Goal: Transaction & Acquisition: Purchase product/service

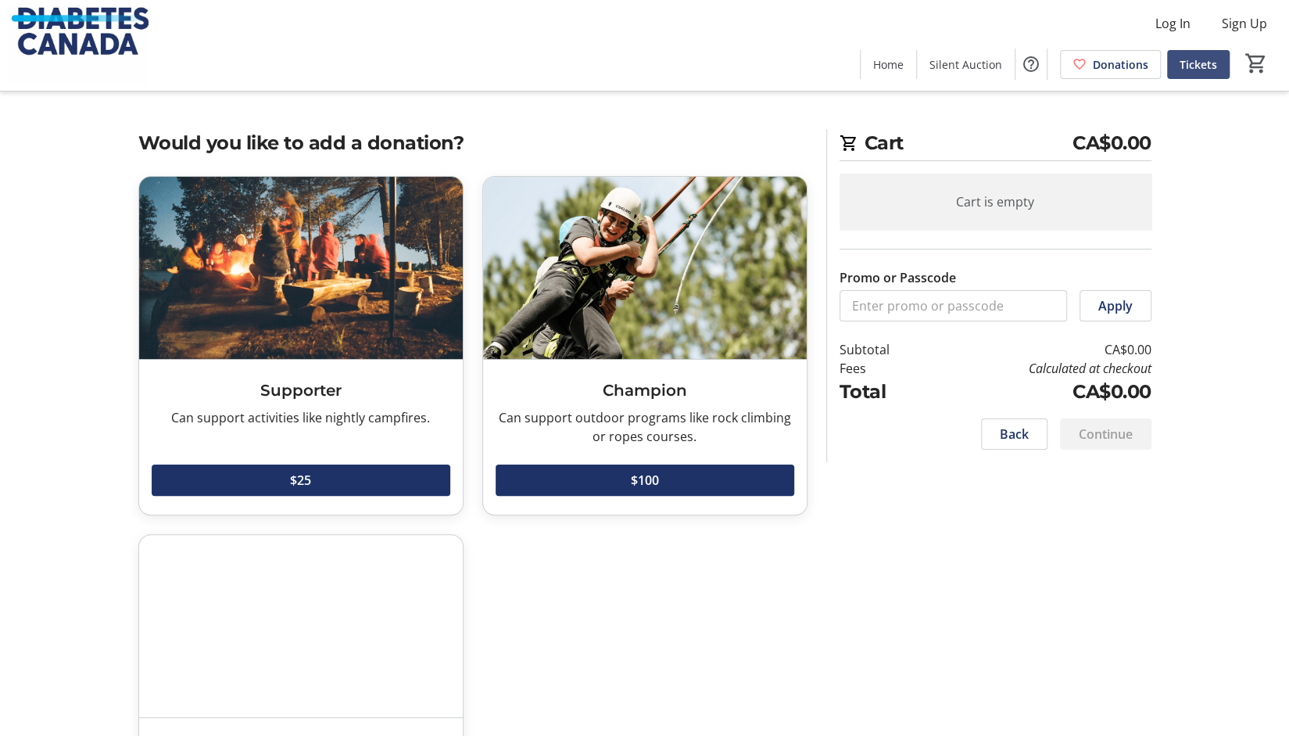
click at [1190, 60] on span "Tickets" at bounding box center [1199, 64] width 38 height 16
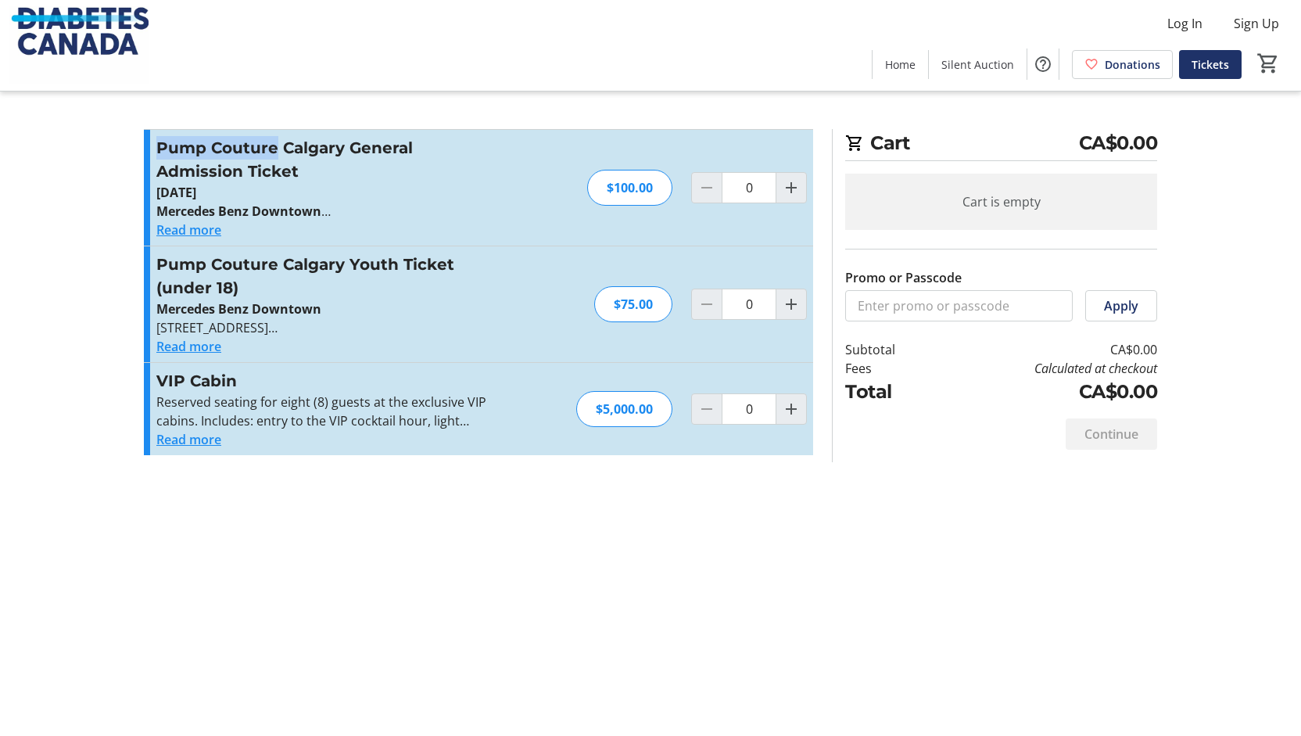
drag, startPoint x: 273, startPoint y: 151, endPoint x: 158, endPoint y: 149, distance: 115.0
click at [158, 149] on h3 "Pump Couture Calgary General Admission Ticket" at bounding box center [327, 159] width 342 height 47
copy h3 "Pump Couture"
drag, startPoint x: 311, startPoint y: 170, endPoint x: 158, endPoint y: 174, distance: 153.3
click at [158, 174] on h3 "Pump Couture Calgary General Admission Ticket" at bounding box center [327, 159] width 342 height 47
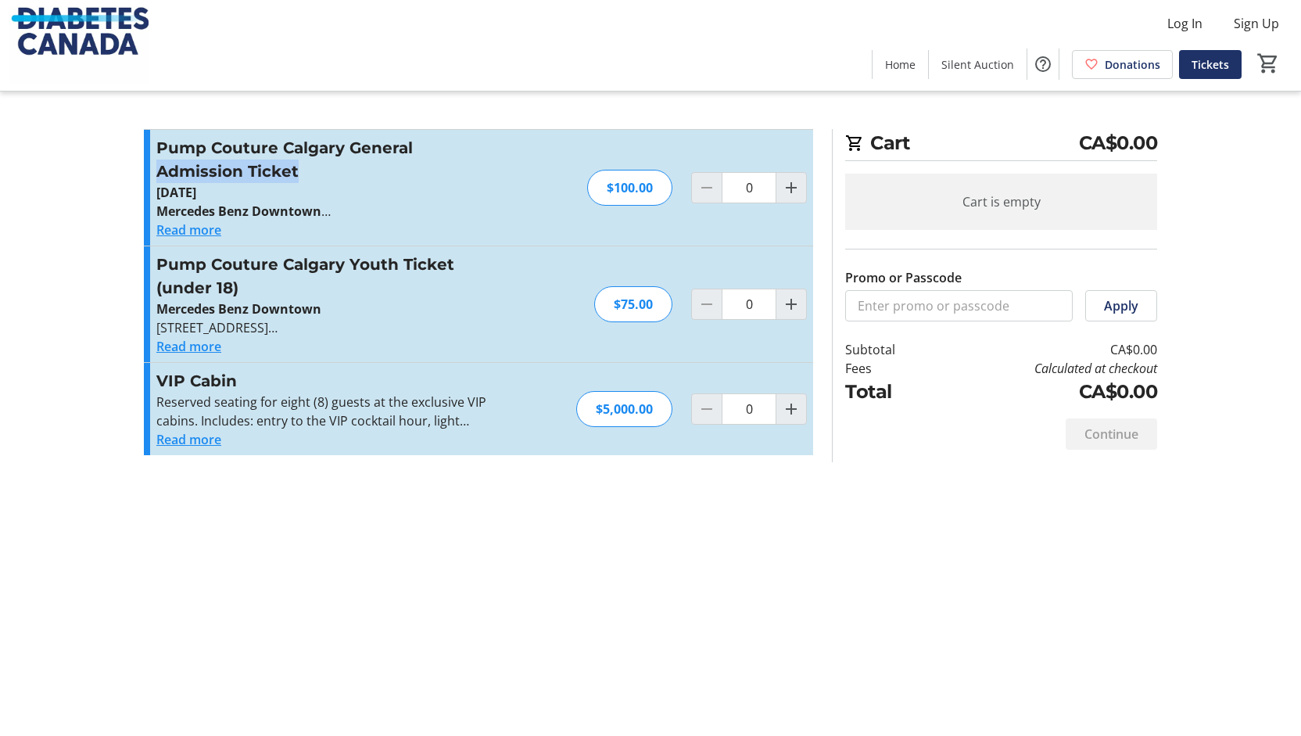
copy h3 "Admission Ticket"
click at [210, 232] on button "Read more" at bounding box center [188, 230] width 65 height 19
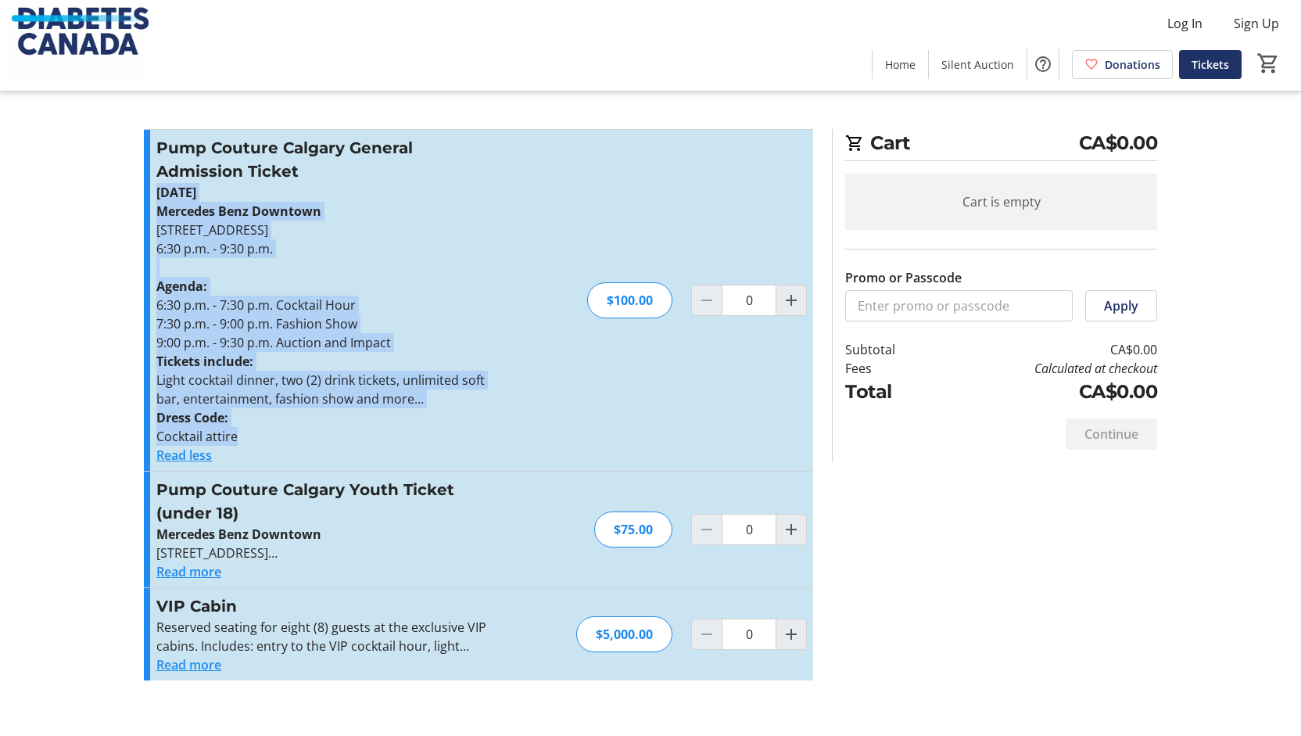
drag, startPoint x: 246, startPoint y: 437, endPoint x: 156, endPoint y: 199, distance: 253.9
click at [156, 199] on div "[DATE] Mercedes Benz Downtown [STREET_ADDRESS] 6:30 p.m. - 9:30 p.m. Agenda: 6:…" at bounding box center [327, 314] width 342 height 263
copy div "[DATE] Mercedes Benz Downtown [STREET_ADDRESS] 6:30 p.m. - 9:30 p.m. Agenda: 6:…"
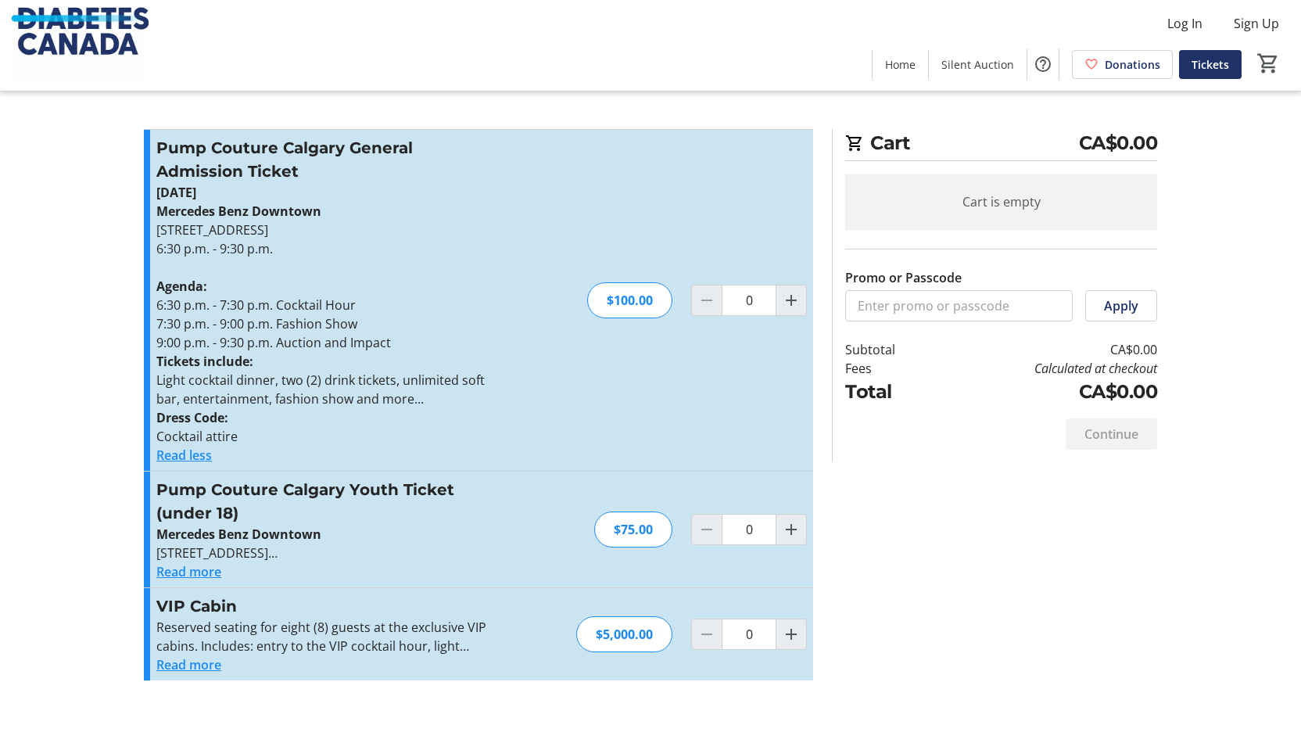
click at [560, 124] on div "Cart CA$0.00 Cart is empty Promo or Passcode Apply Subtotal CA$0.00 Fees Calcul…" at bounding box center [650, 368] width 1032 height 736
drag, startPoint x: 238, startPoint y: 600, endPoint x: 149, endPoint y: 594, distance: 89.4
click at [149, 594] on div "VIP Cabin Reserved seating for eight (8) guests at the exclusive VIP cabins. In…" at bounding box center [478, 634] width 669 height 92
copy h3 "VIP Cabin"
click at [171, 667] on button "Read more" at bounding box center [188, 664] width 65 height 19
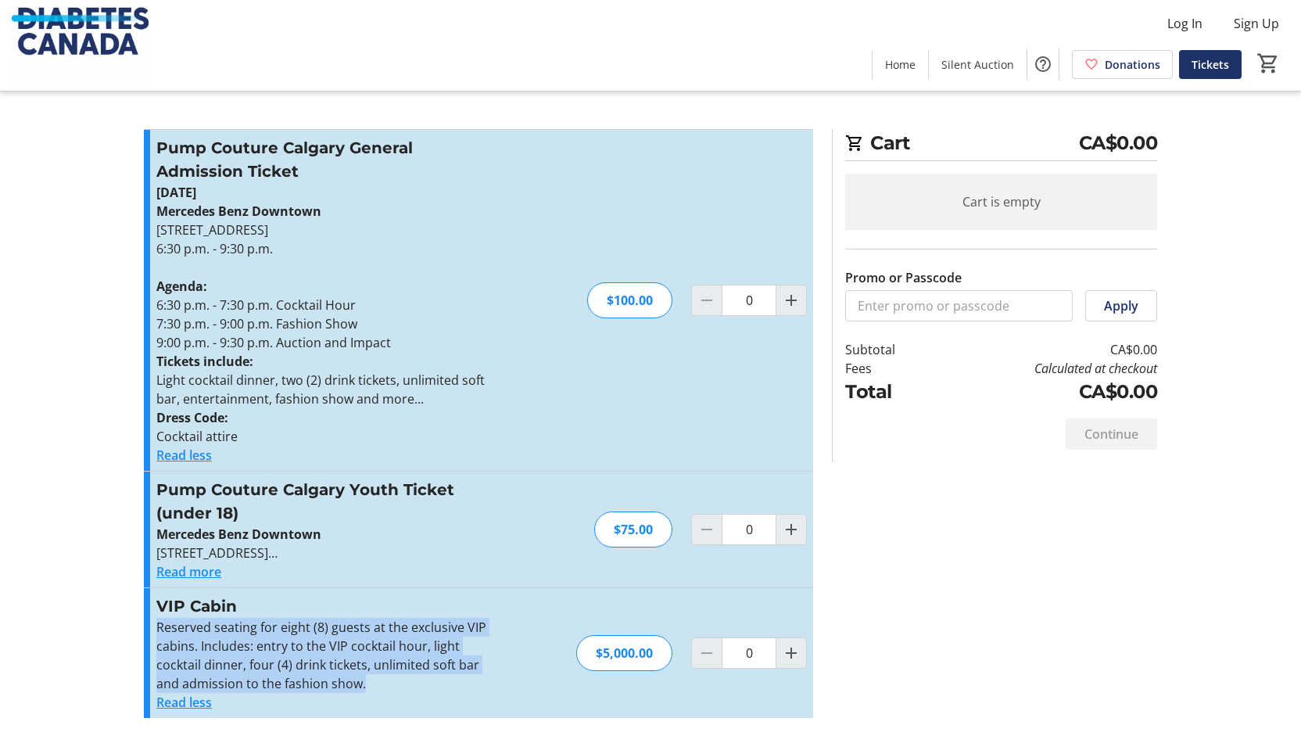
drag, startPoint x: 364, startPoint y: 683, endPoint x: 148, endPoint y: 632, distance: 222.5
click at [148, 632] on div "VIP Cabin Reserved seating for eight (8) guests at the exclusive VIP cabins. In…" at bounding box center [478, 653] width 669 height 130
copy p "Reserved seating for eight (8) guests at the exclusive VIP cabins. Includes: en…"
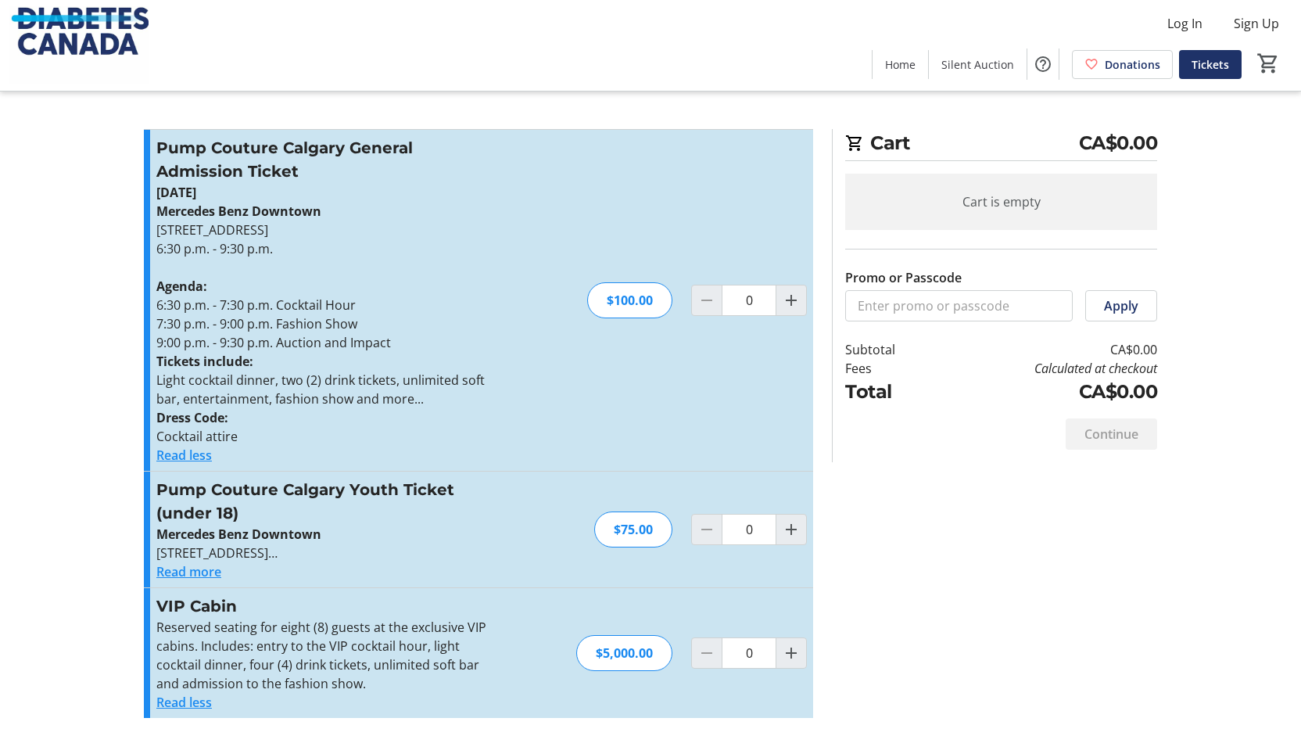
click at [572, 167] on div "Pump Couture Calgary General Admission Ticket [DATE] Mercedes Benz Downtown [ST…" at bounding box center [478, 300] width 669 height 341
click at [1139, 65] on span "Donations" at bounding box center [1133, 64] width 56 height 16
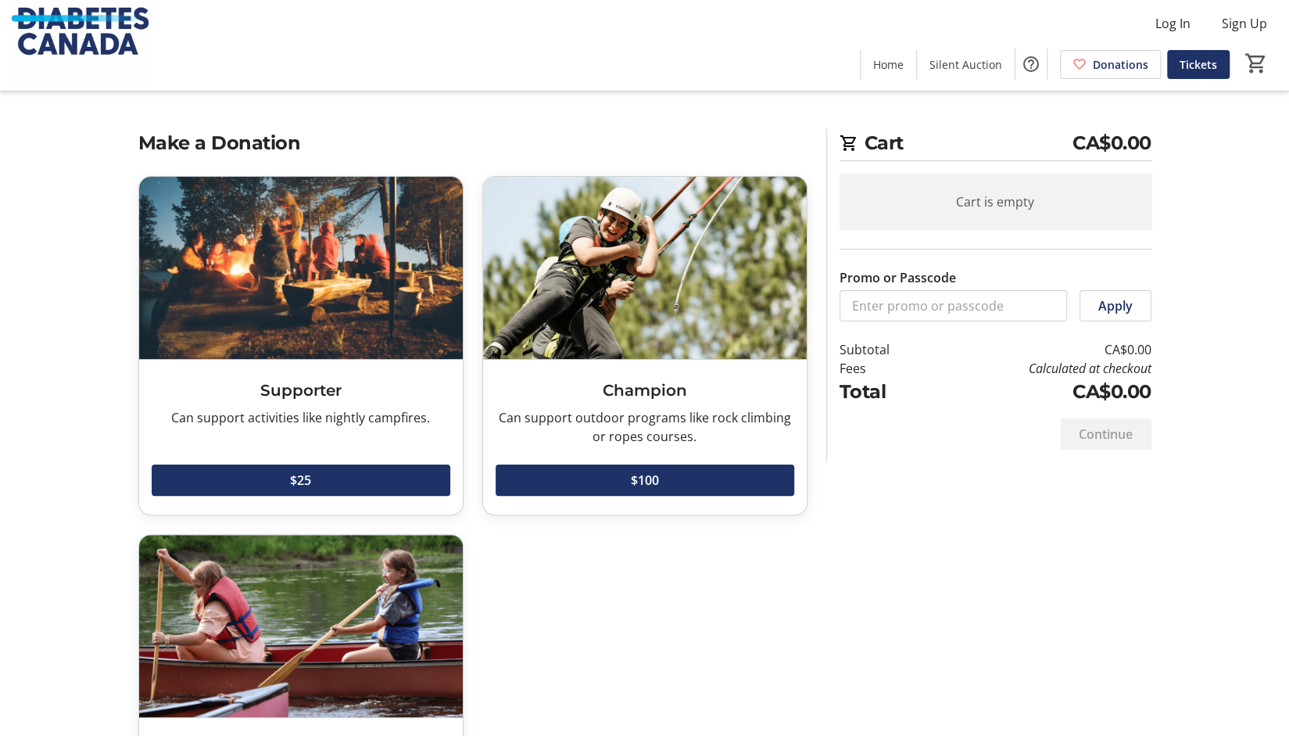
click at [335, 252] on img at bounding box center [301, 268] width 324 height 182
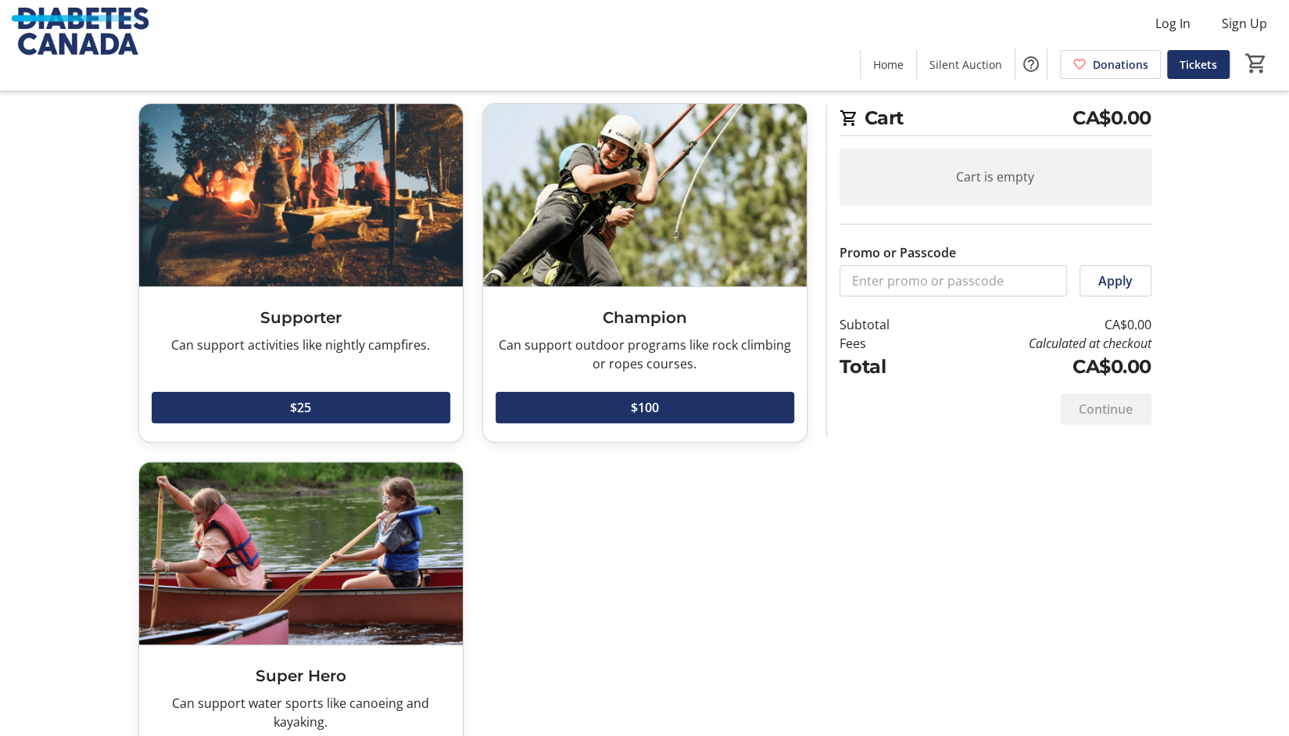
scroll to position [155, 0]
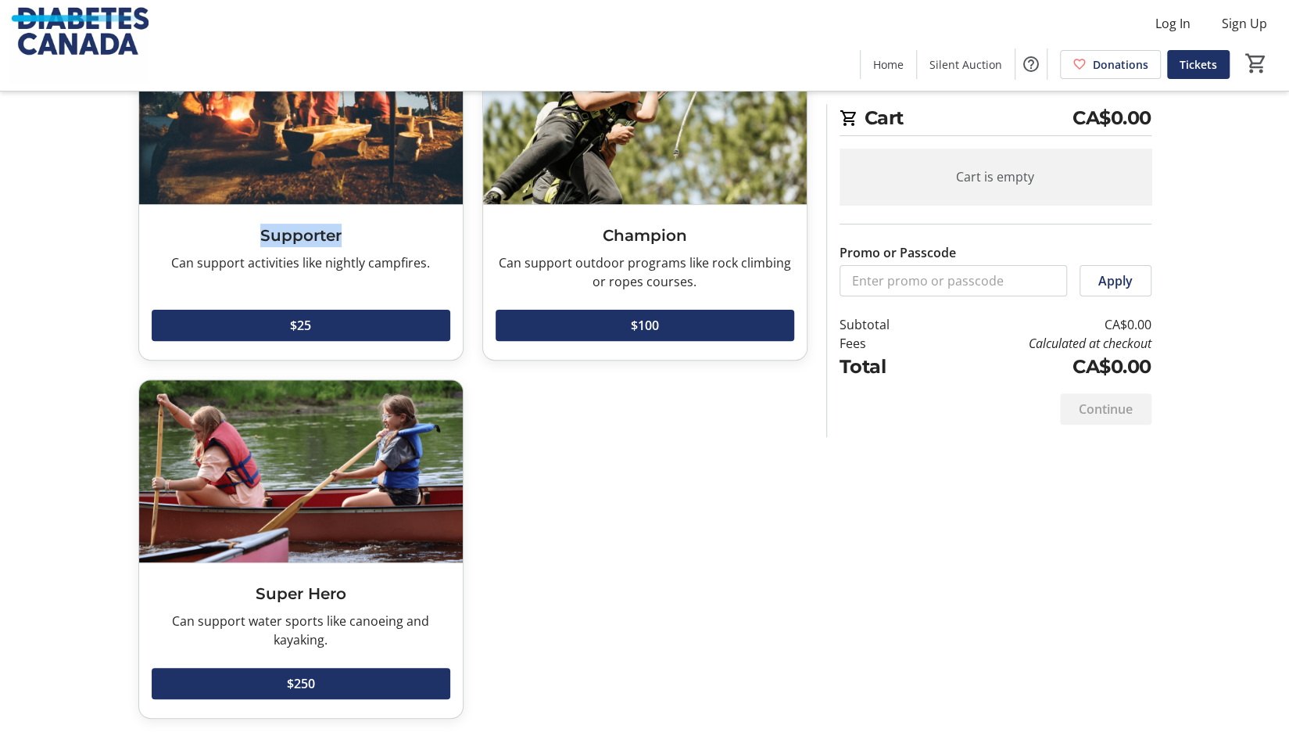
drag, startPoint x: 363, startPoint y: 231, endPoint x: 259, endPoint y: 236, distance: 104.1
click at [259, 236] on h3 "Supporter" at bounding box center [301, 235] width 299 height 23
drag, startPoint x: 438, startPoint y: 267, endPoint x: 238, endPoint y: 240, distance: 201.3
click at [238, 240] on div "Supporter Can support activities like nightly campfires. Read more Can support …" at bounding box center [301, 282] width 324 height 155
copy div "Supporter Can support activities like nightly campfires."
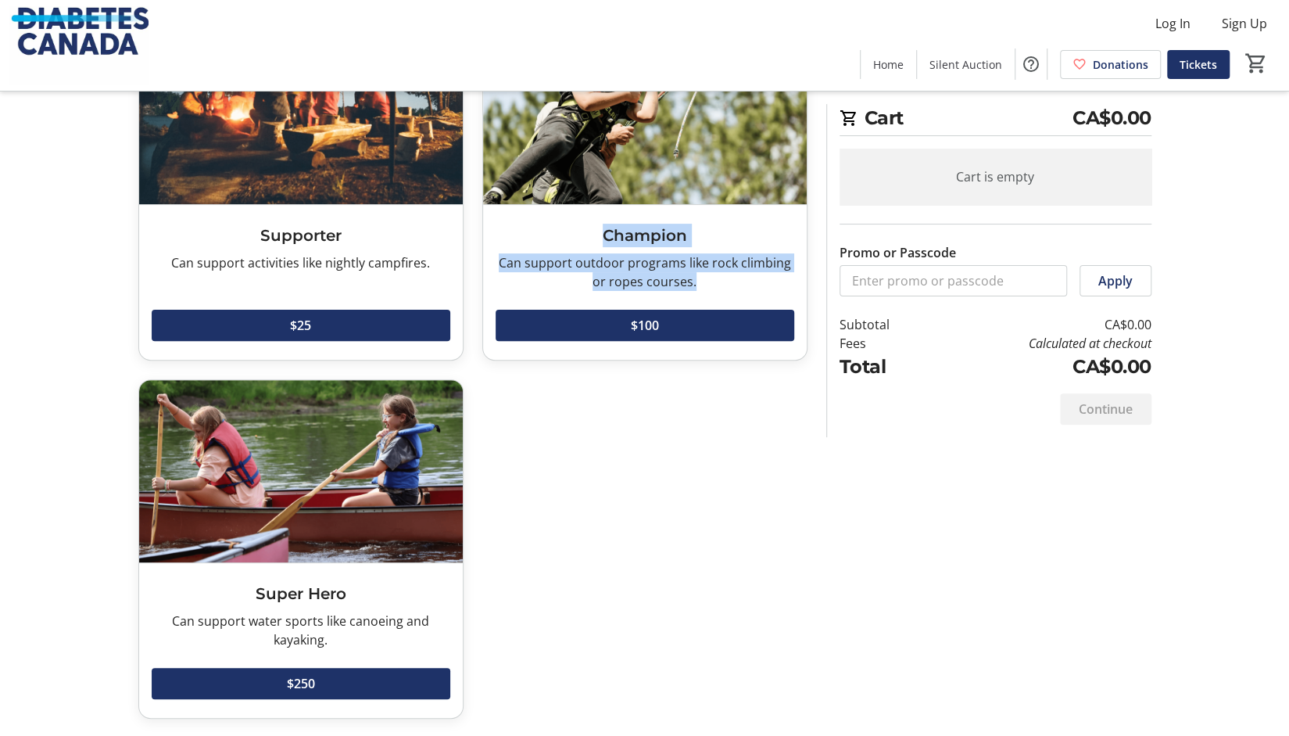
drag, startPoint x: 707, startPoint y: 285, endPoint x: 601, endPoint y: 220, distance: 124.6
click at [601, 220] on div "Champion Can support outdoor programs like rock climbing or ropes courses. Read…" at bounding box center [645, 282] width 324 height 155
copy div "Champion Can support outdoor programs like rock climbing or ropes courses."
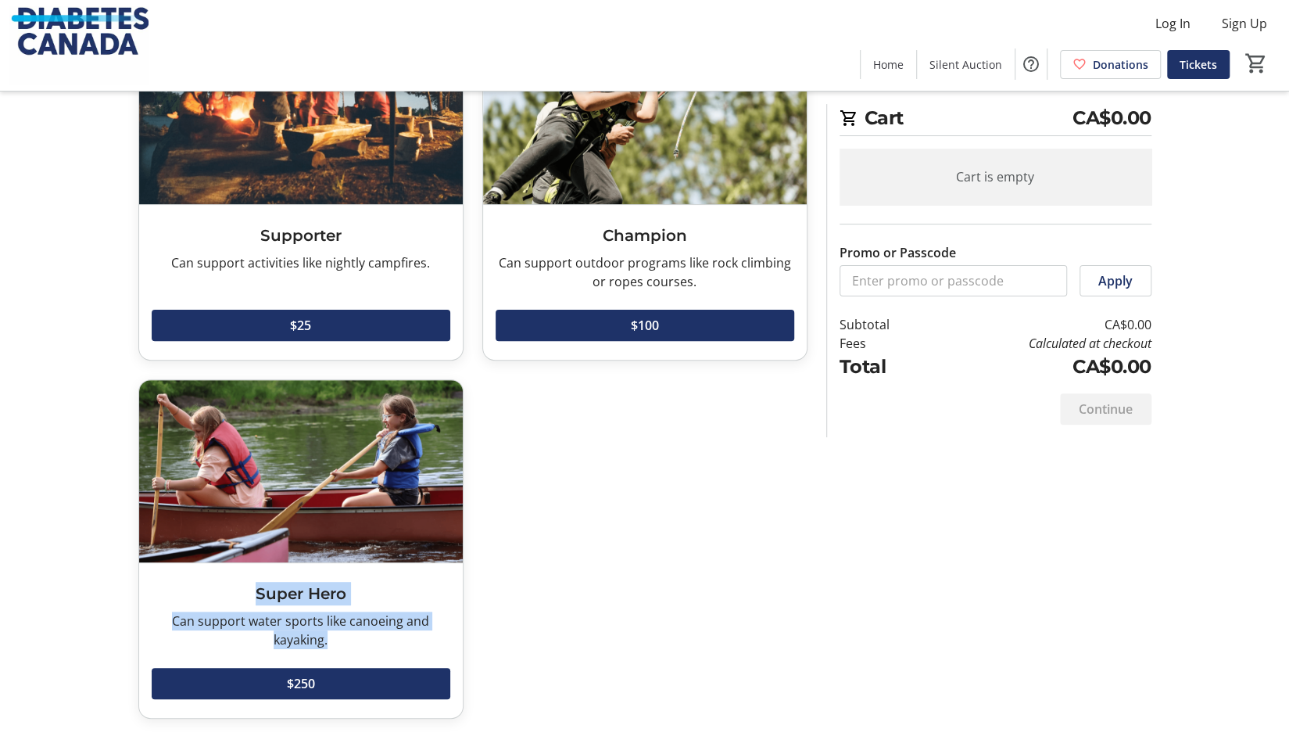
drag, startPoint x: 346, startPoint y: 642, endPoint x: 242, endPoint y: 577, distance: 122.6
click at [242, 577] on div "Super Hero Can support water sports like canoeing and kayaking. Read more Can s…" at bounding box center [301, 640] width 324 height 155
copy div "Super Hero Can support water sports like canoeing and kayaking."
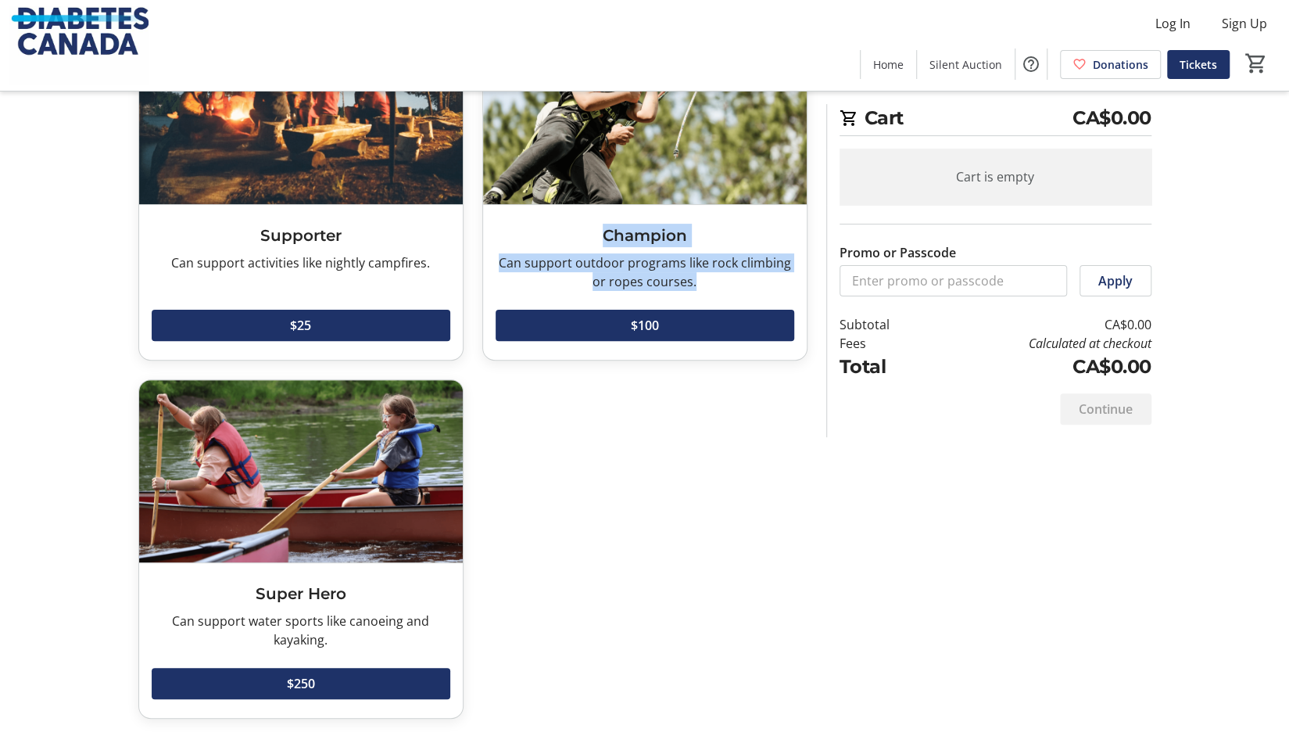
drag, startPoint x: 701, startPoint y: 289, endPoint x: 596, endPoint y: 226, distance: 122.7
click at [596, 226] on div "Champion Can support outdoor programs like rock climbing or ropes courses. Read…" at bounding box center [645, 282] width 324 height 155
copy div "Champion Can support outdoor programs like rock climbing or ropes courses."
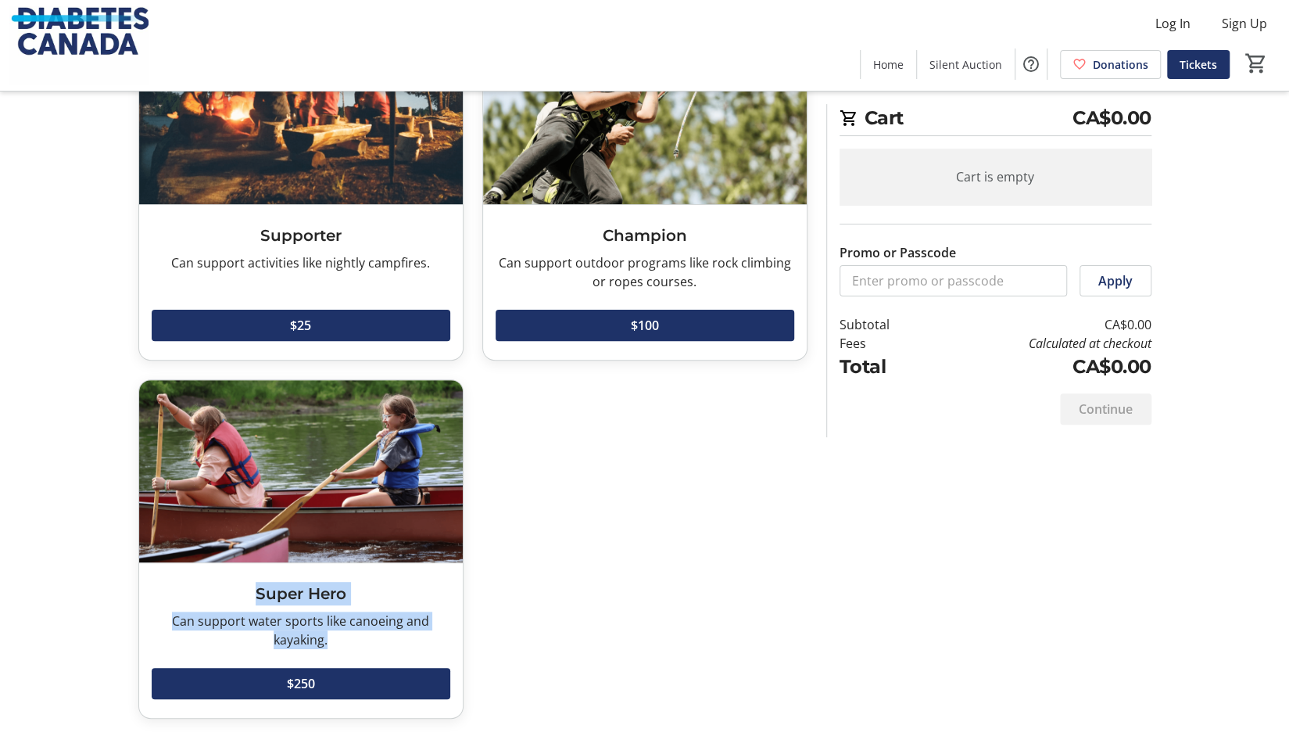
drag, startPoint x: 330, startPoint y: 645, endPoint x: 255, endPoint y: 598, distance: 88.5
click at [255, 598] on div "Super Hero Can support water sports like canoeing and kayaking. Read more Can s…" at bounding box center [301, 640] width 324 height 155
